Goal: Task Accomplishment & Management: Use online tool/utility

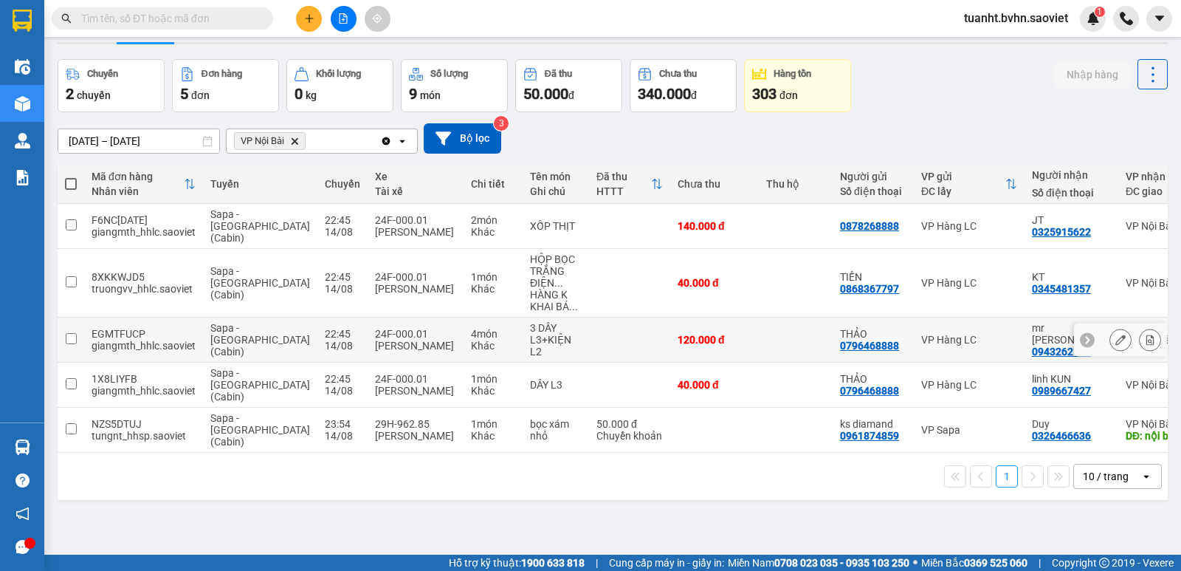
scroll to position [68, 0]
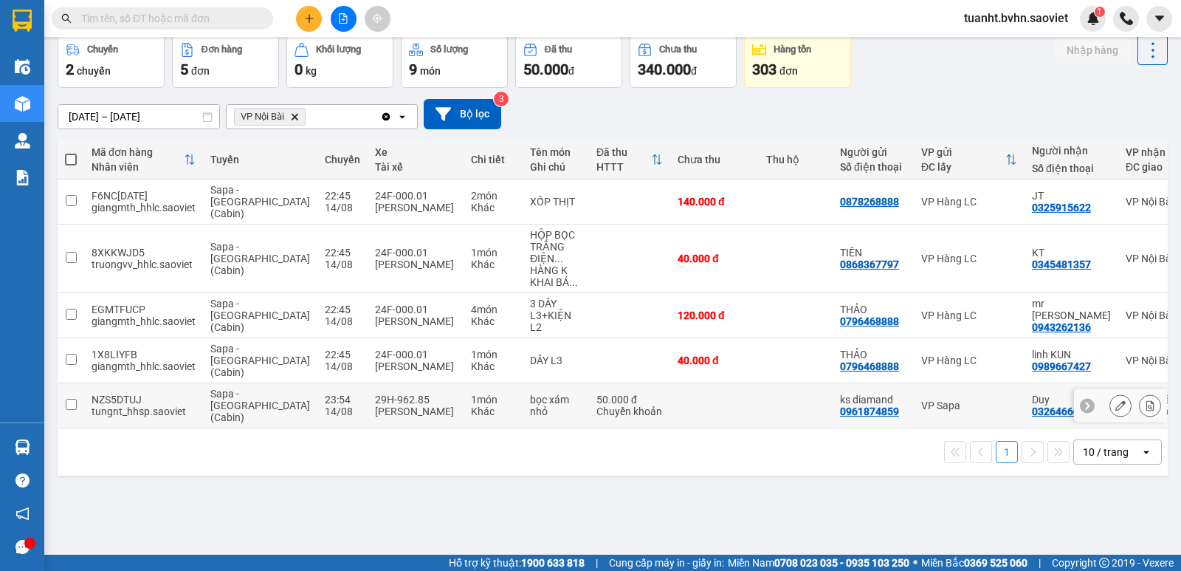
click at [66, 399] on input "checkbox" at bounding box center [71, 404] width 11 height 11
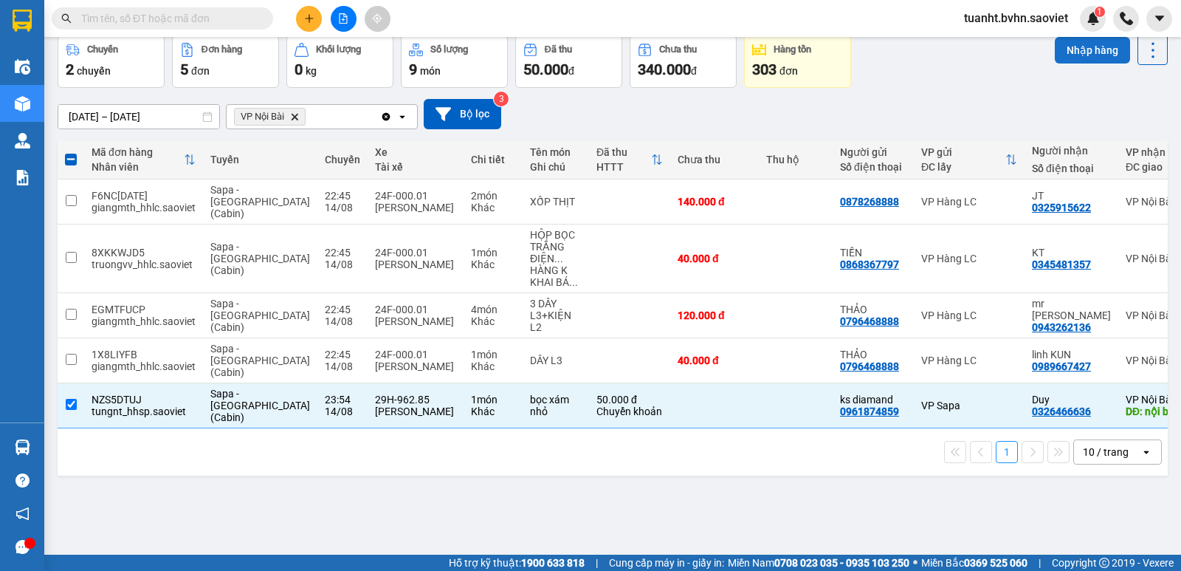
click at [1079, 54] on button "Nhập hàng" at bounding box center [1092, 50] width 75 height 27
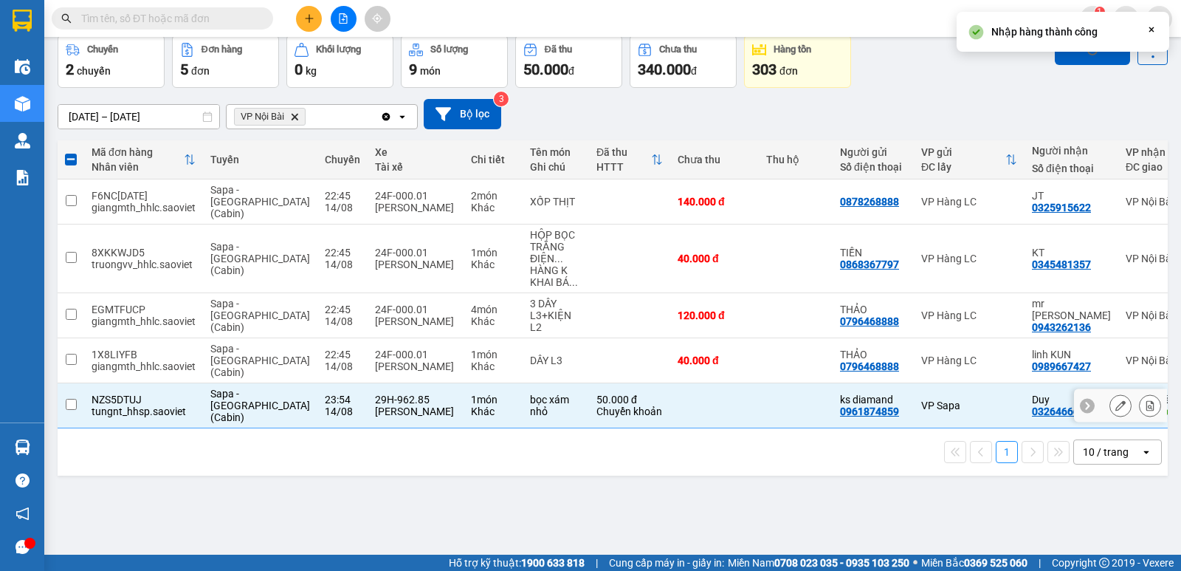
checkbox input "false"
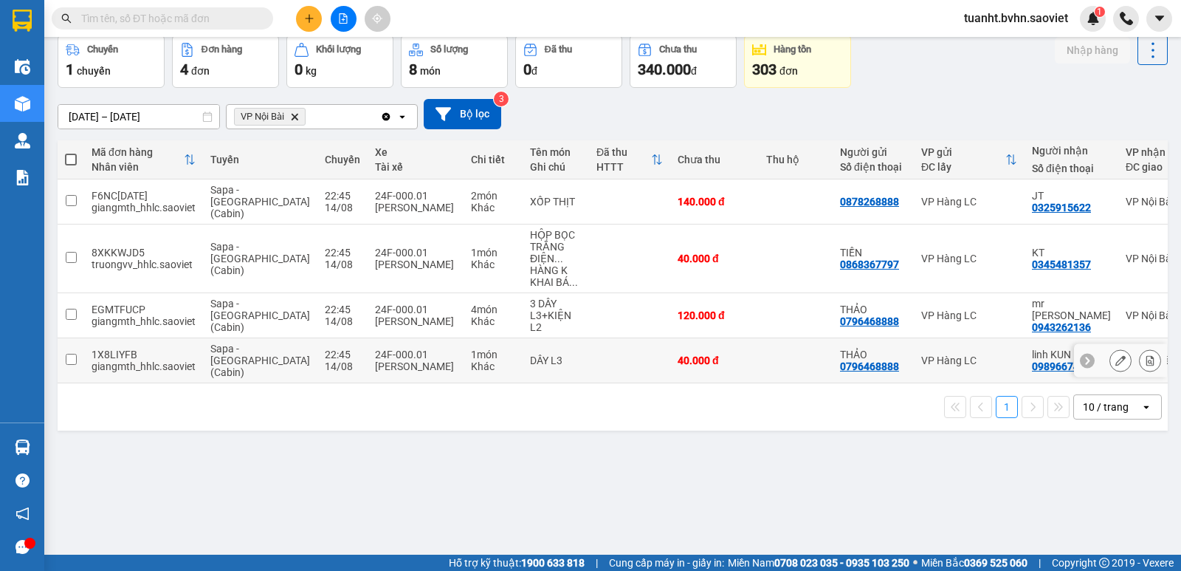
click at [75, 354] on input "checkbox" at bounding box center [71, 359] width 11 height 11
checkbox input "true"
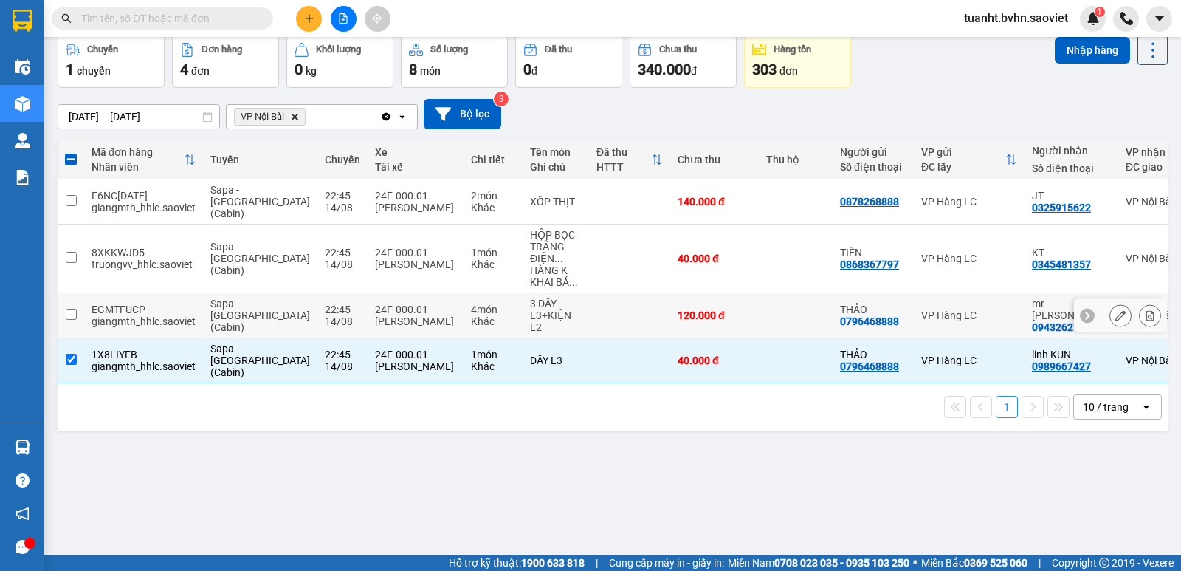
click at [72, 309] on input "checkbox" at bounding box center [71, 314] width 11 height 11
checkbox input "true"
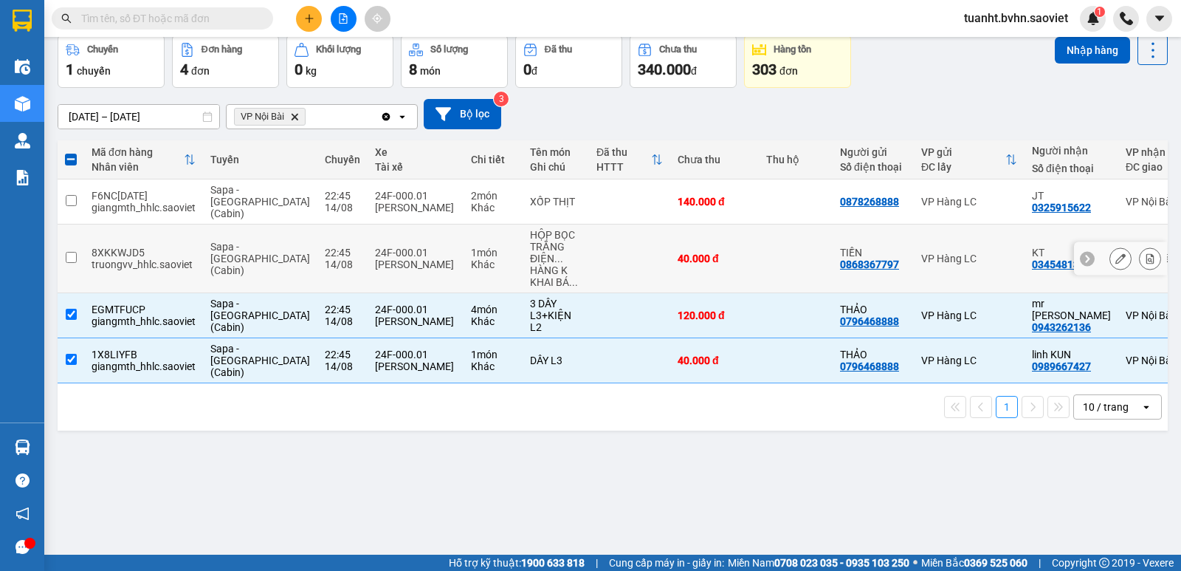
click at [70, 252] on input "checkbox" at bounding box center [71, 257] width 11 height 11
checkbox input "true"
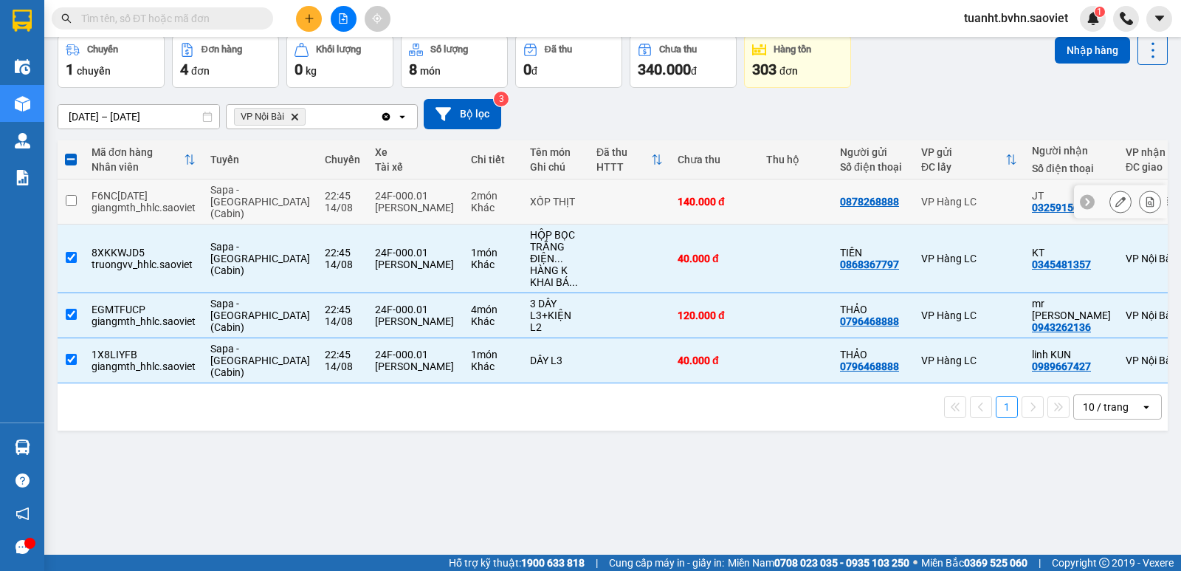
click at [74, 195] on input "checkbox" at bounding box center [71, 200] width 11 height 11
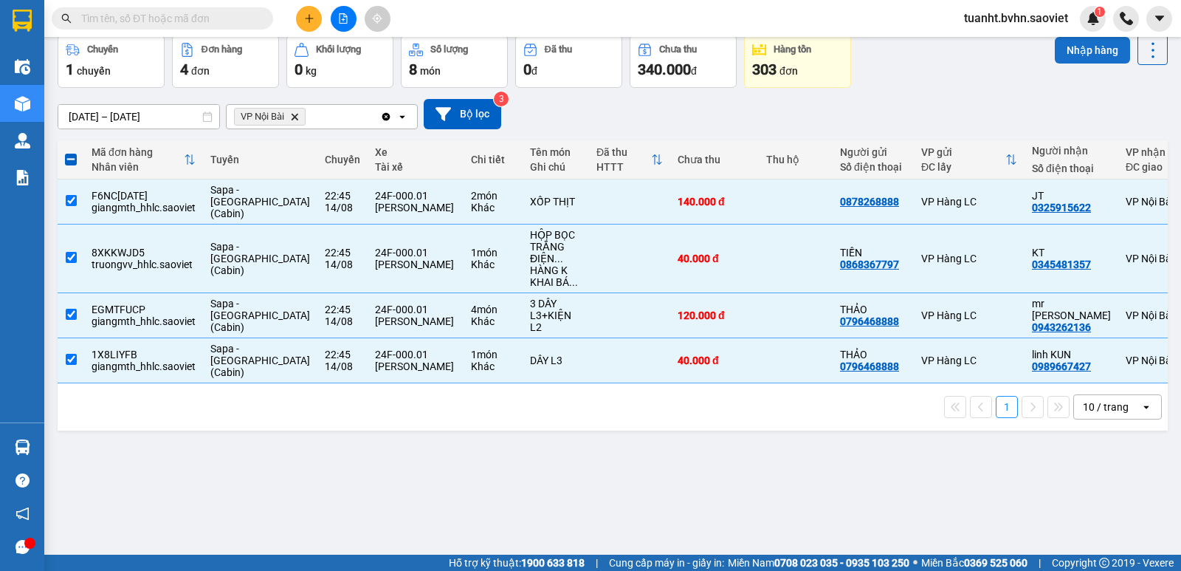
click at [1055, 52] on button "Nhập hàng" at bounding box center [1092, 50] width 75 height 27
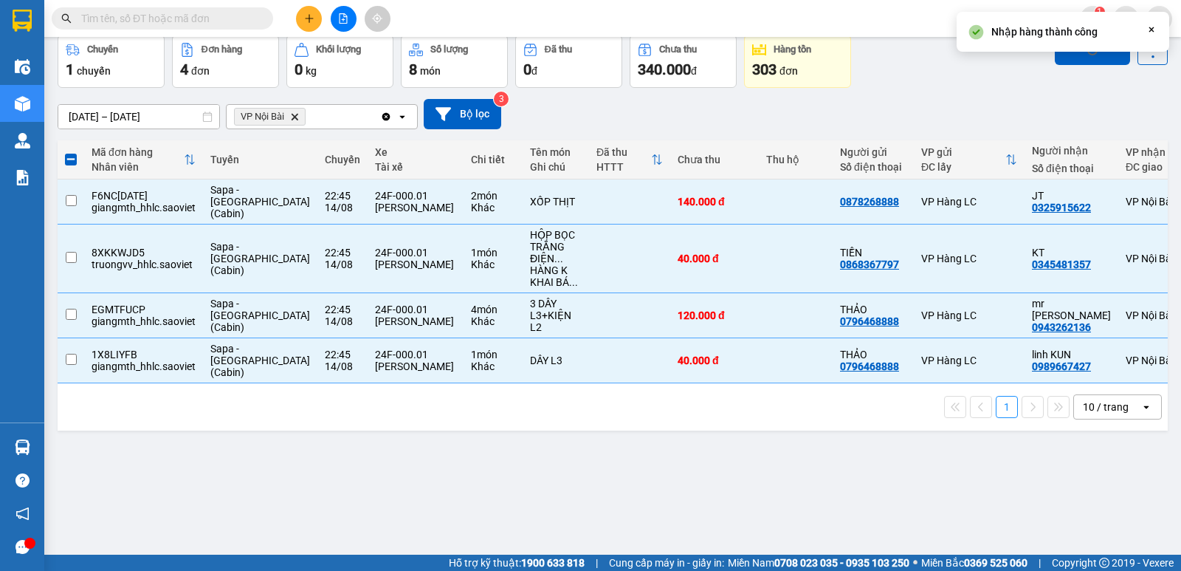
checkbox input "false"
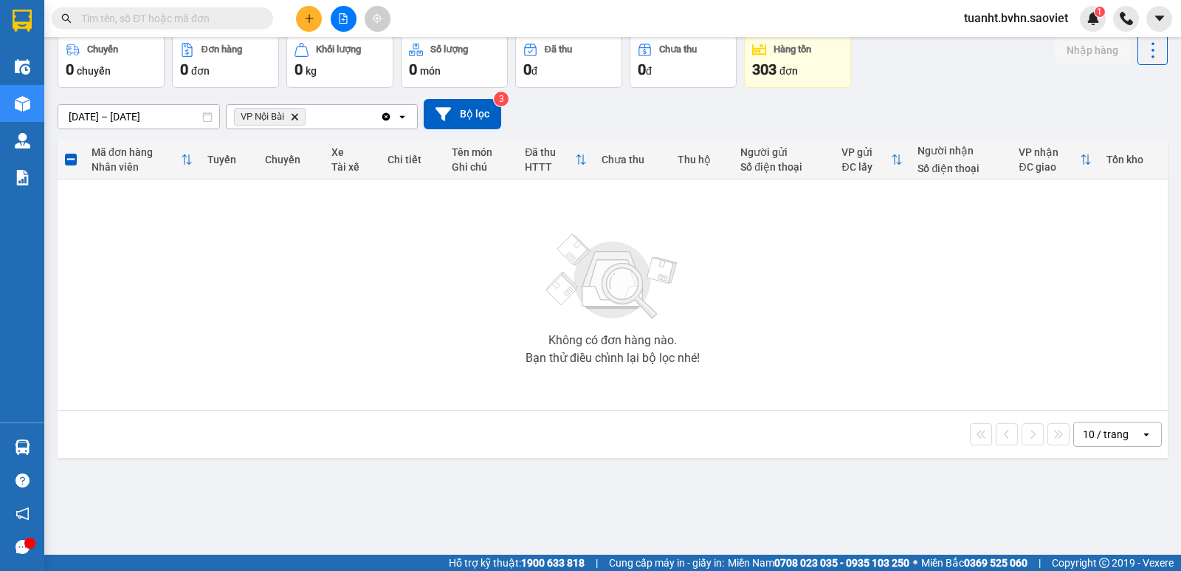
scroll to position [0, 0]
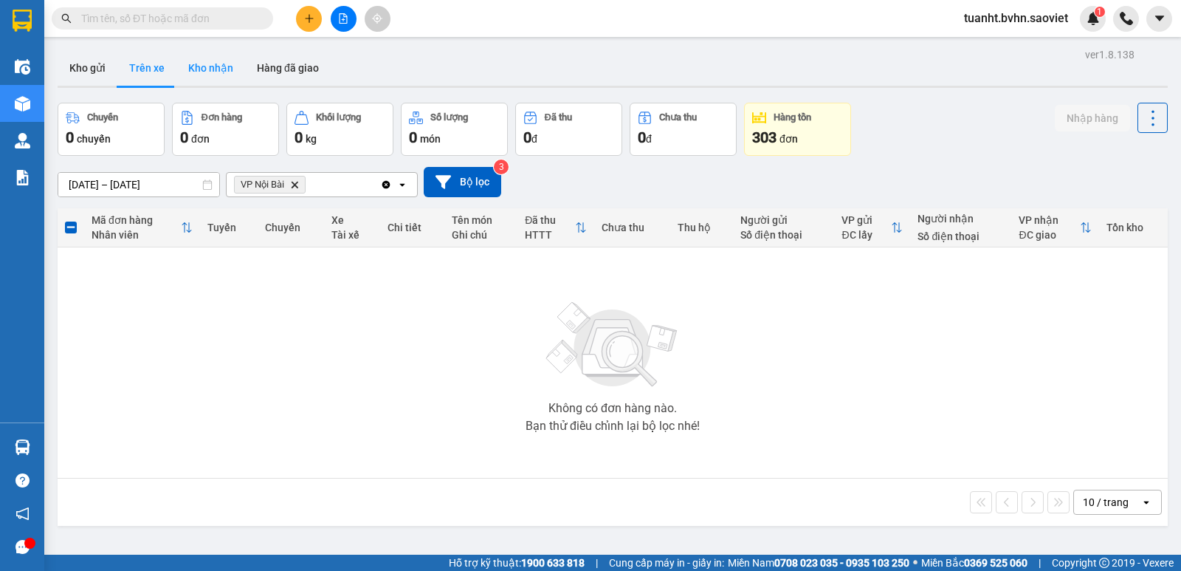
click at [218, 75] on button "Kho nhận" at bounding box center [210, 67] width 69 height 35
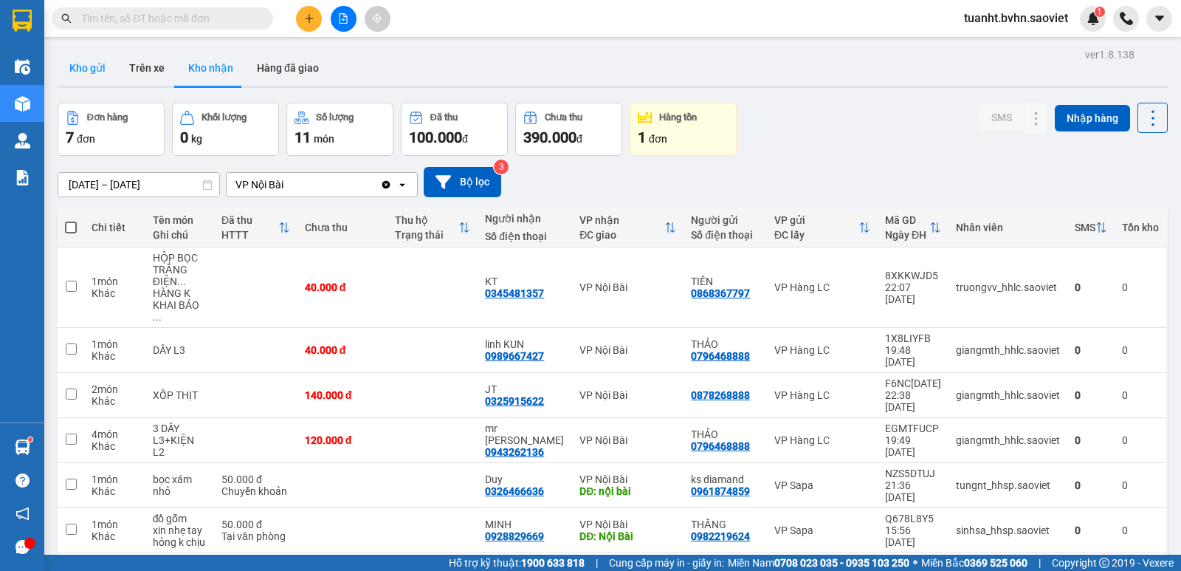
click at [102, 68] on button "Kho gửi" at bounding box center [88, 67] width 60 height 35
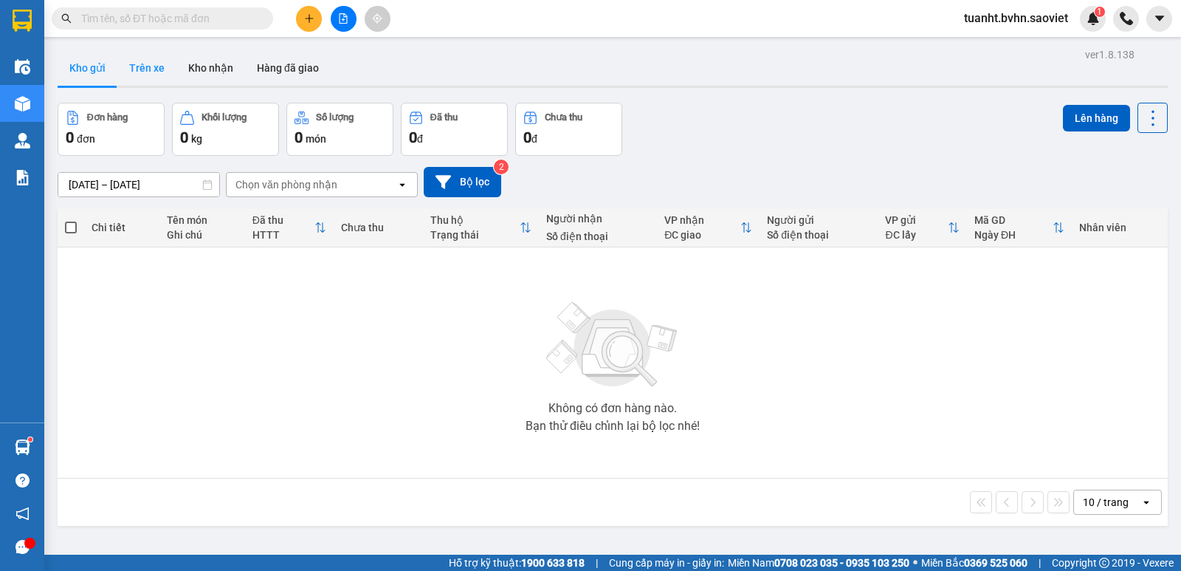
click at [147, 71] on button "Trên xe" at bounding box center [146, 67] width 59 height 35
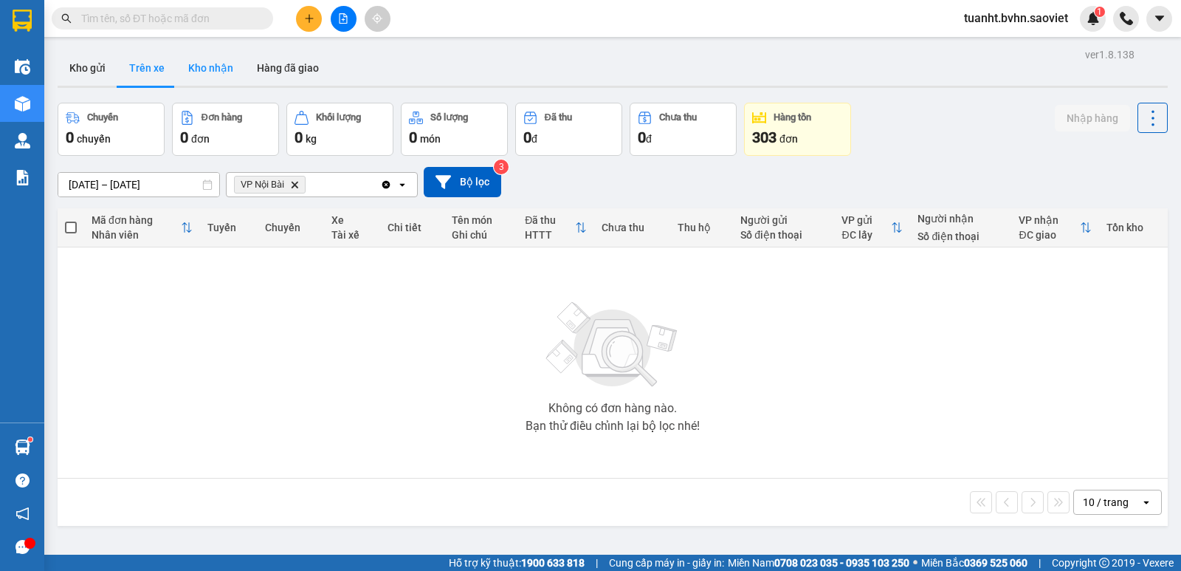
click at [212, 71] on button "Kho nhận" at bounding box center [210, 67] width 69 height 35
